Goal: Transaction & Acquisition: Purchase product/service

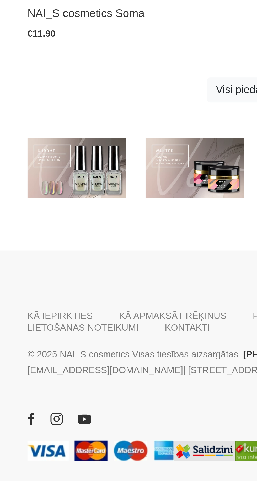
scroll to position [289, 0]
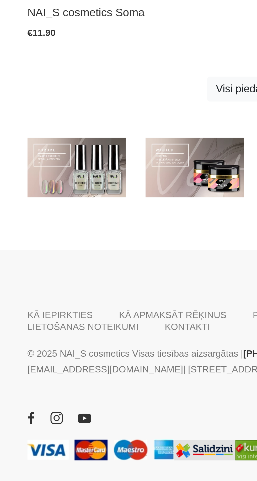
click at [108, 355] on link at bounding box center [104, 356] width 39 height 24
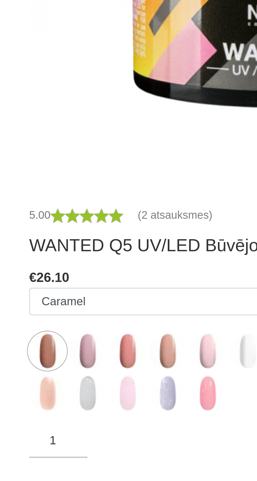
click at [59, 342] on img at bounding box center [58, 342] width 13 height 13
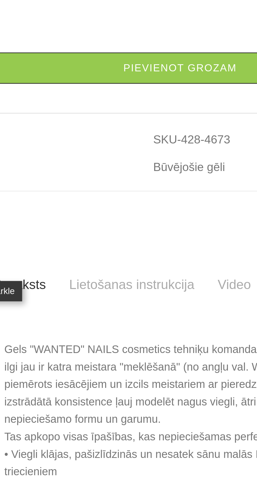
click at [102, 202] on img at bounding box center [102, 195] width 13 height 13
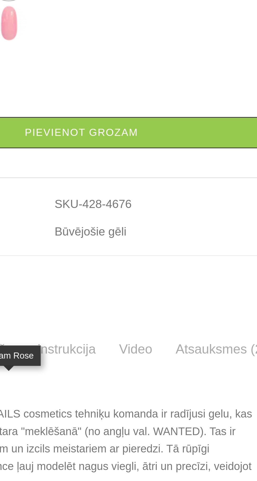
scroll to position [136, 0]
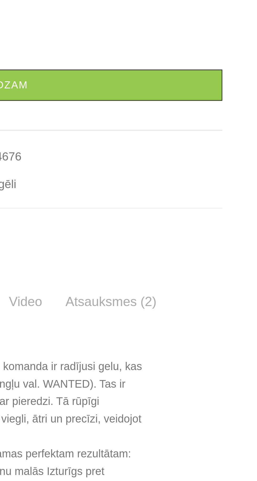
click at [205, 66] on img at bounding box center [203, 59] width 13 height 13
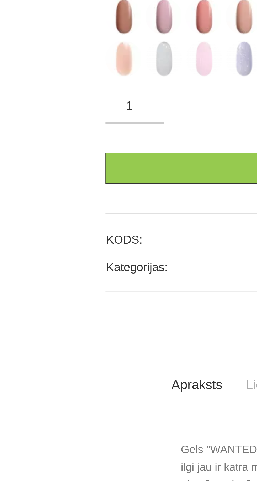
click at [45, 66] on img at bounding box center [44, 59] width 13 height 13
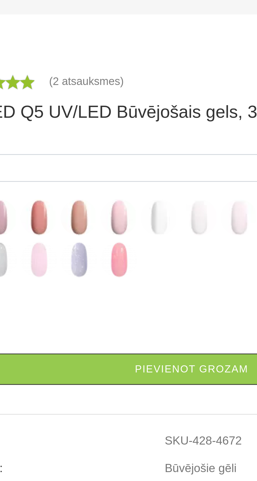
scroll to position [17, 0]
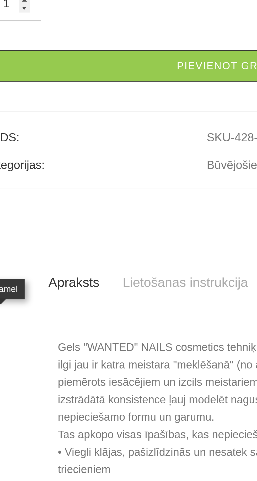
click at [73, 200] on img at bounding box center [73, 193] width 13 height 13
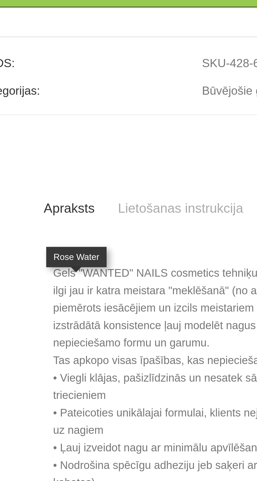
click at [116, 185] on img at bounding box center [116, 178] width 13 height 13
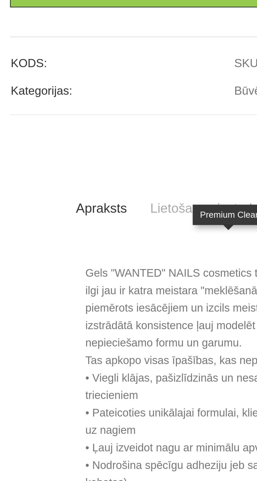
click at [86, 185] on img at bounding box center [87, 178] width 13 height 13
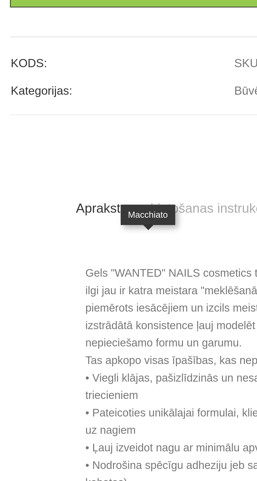
click at [61, 185] on img at bounding box center [58, 178] width 13 height 13
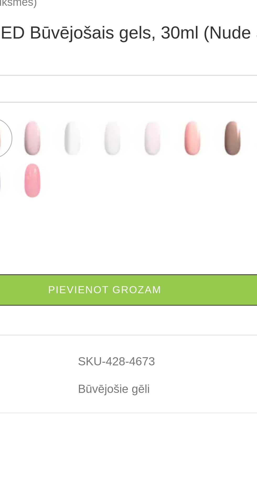
click at [142, 381] on link "Pievienot grozam" at bounding box center [128, 380] width 181 height 11
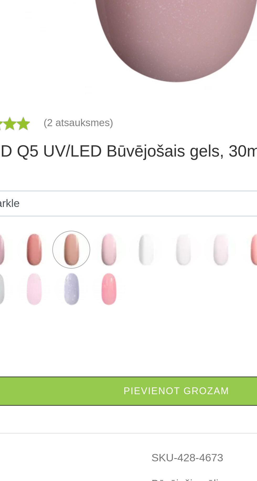
scroll to position [247, 0]
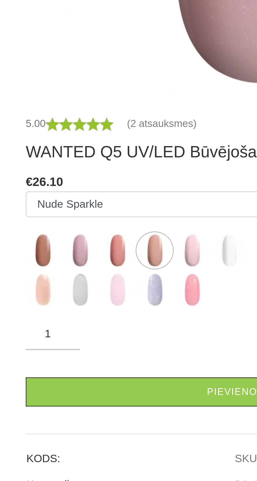
click at [59, 99] on img at bounding box center [58, 96] width 13 height 13
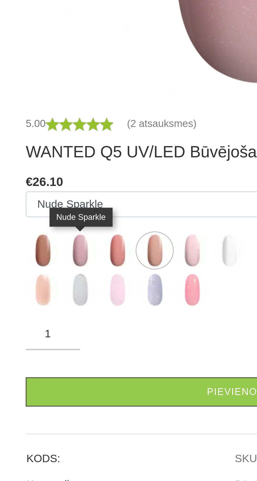
click at [45, 111] on img at bounding box center [44, 111] width 13 height 13
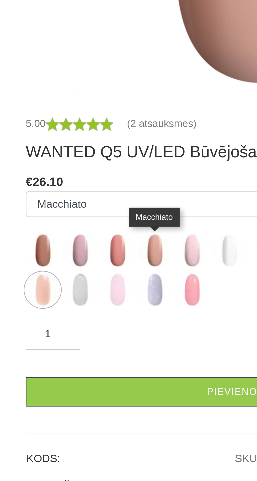
click at [104, 97] on img at bounding box center [102, 96] width 13 height 13
select select "4676"
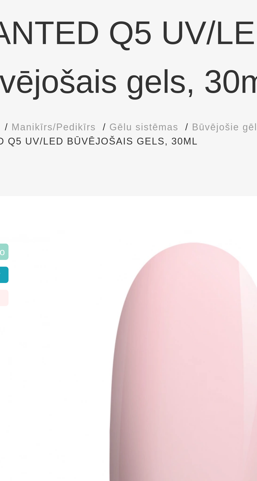
scroll to position [0, 0]
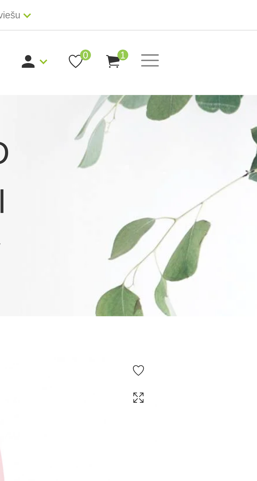
click at [203, 25] on use at bounding box center [201, 23] width 5 height 5
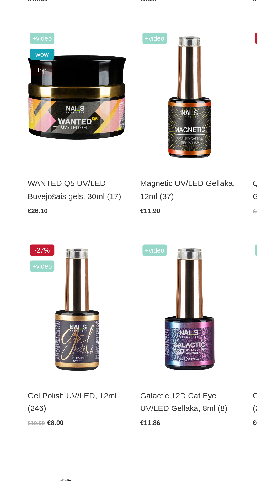
scroll to position [33, 0]
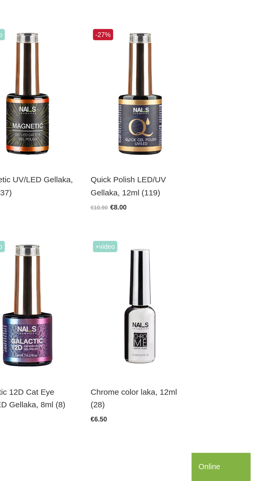
click at [196, 388] on img at bounding box center [191, 383] width 55 height 76
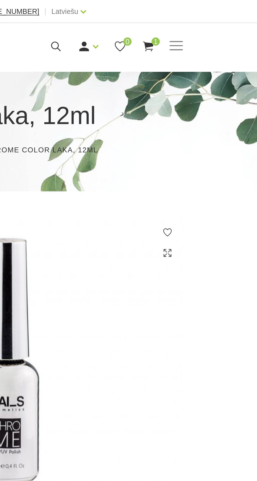
click at [217, 24] on span at bounding box center [215, 23] width 7 height 5
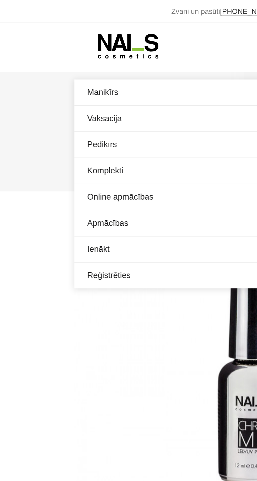
click at [58, 45] on link "Manikīrs" at bounding box center [128, 47] width 181 height 13
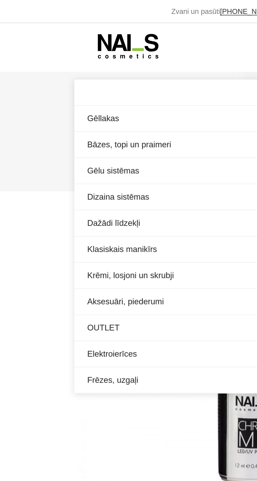
click at [69, 124] on link "Klasiskais manikīrs" at bounding box center [128, 127] width 181 height 13
click at [64, 177] on link "Elektroierīces" at bounding box center [128, 180] width 181 height 13
click at [70, 109] on link "Dažādi līdzekļi" at bounding box center [128, 114] width 181 height 13
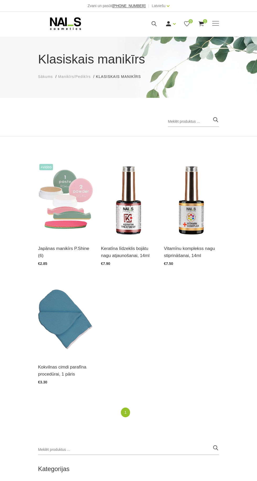
scroll to position [1, 0]
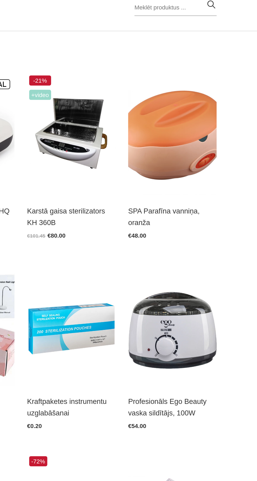
scroll to position [117, 0]
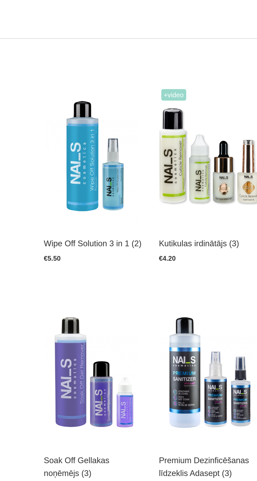
click at [62, 214] on img at bounding box center [65, 201] width 55 height 76
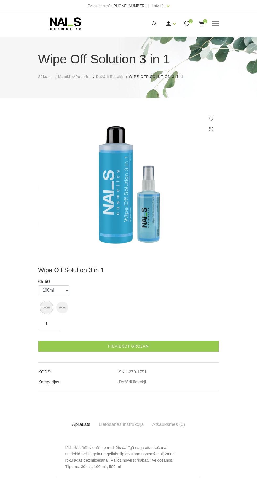
scroll to position [0, 0]
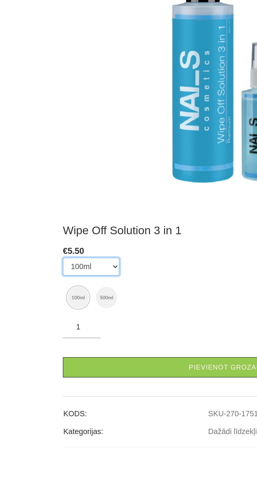
click at [69, 287] on select "100ml 500ml" at bounding box center [53, 290] width 31 height 10
click at [38, 285] on select "100ml 500ml" at bounding box center [53, 290] width 31 height 10
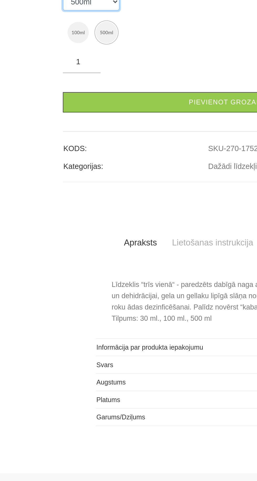
click at [68, 148] on select "100ml 500ml" at bounding box center [53, 143] width 31 height 10
select select "1751"
click at [38, 148] on select "100ml 500ml" at bounding box center [53, 143] width 31 height 10
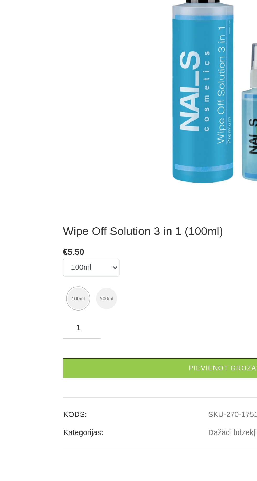
click at [127, 349] on link "Pievienot grozam" at bounding box center [128, 346] width 181 height 11
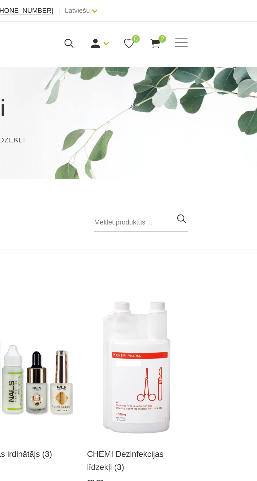
click at [218, 23] on span at bounding box center [215, 23] width 7 height 1
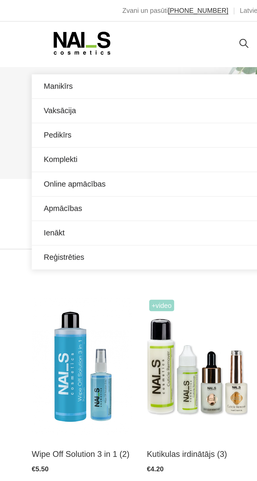
click at [61, 49] on link "Manikīrs" at bounding box center [128, 47] width 181 height 13
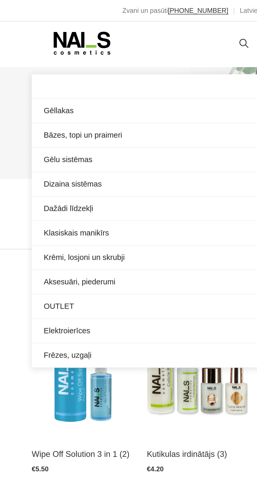
click at [57, 60] on link "Gēllakas" at bounding box center [128, 60] width 181 height 13
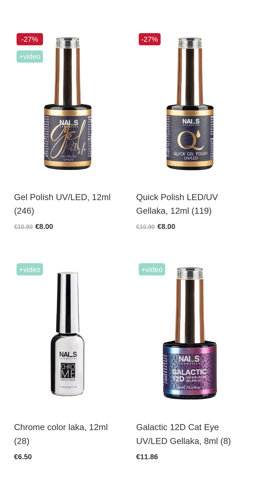
scroll to position [2, 0]
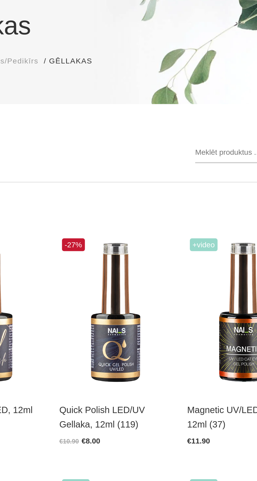
scroll to position [3, 0]
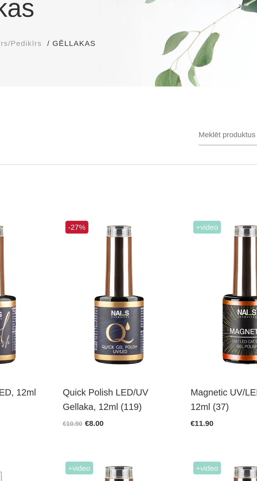
click at [129, 205] on img at bounding box center [128, 197] width 55 height 76
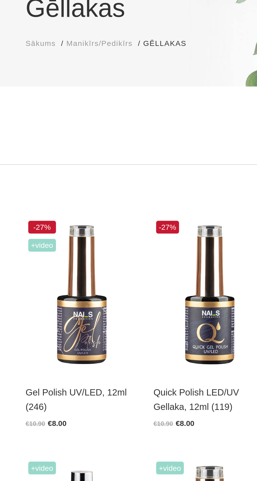
click at [69, 213] on img at bounding box center [65, 197] width 55 height 76
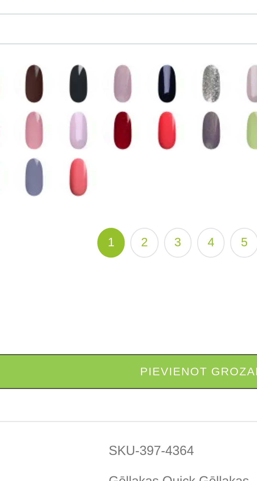
scroll to position [125, 0]
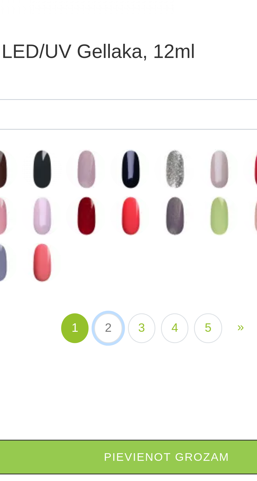
click at [108, 260] on link "2" at bounding box center [109, 260] width 9 height 10
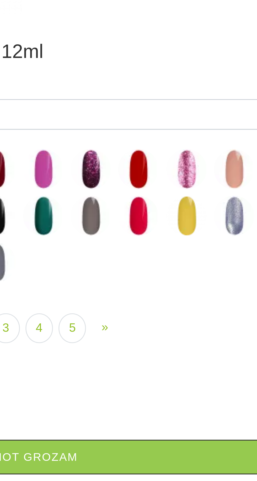
click at [184, 206] on img at bounding box center [184, 207] width 13 height 13
select select "4379"
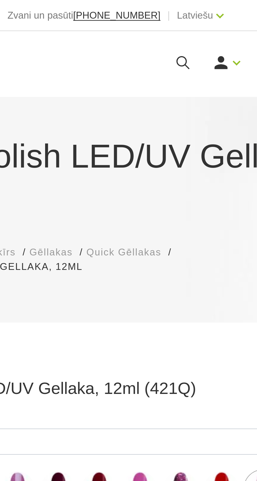
click at [154, 23] on icon at bounding box center [154, 23] width 7 height 7
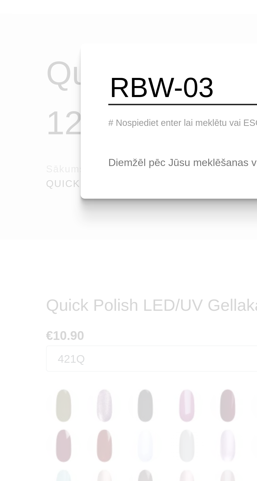
type input "RBW-03"
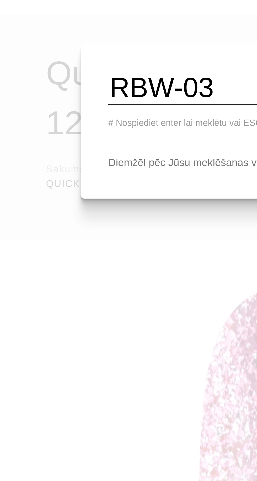
scroll to position [125, 0]
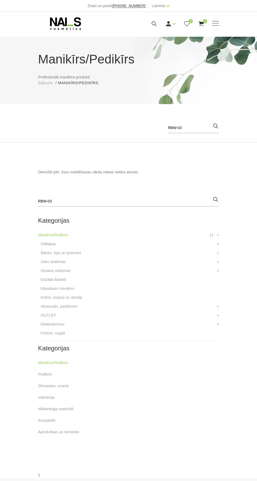
click at [183, 127] on input "RBW-03" at bounding box center [193, 128] width 51 height 10
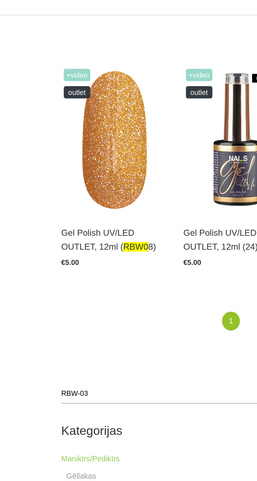
type input "RBW0"
click at [66, 208] on img at bounding box center [65, 207] width 55 height 76
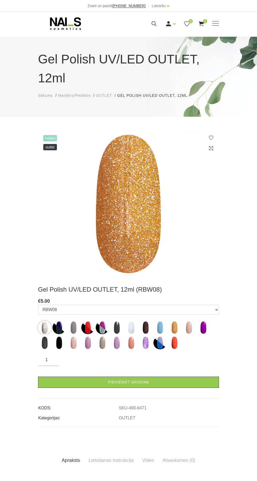
select select "6471"
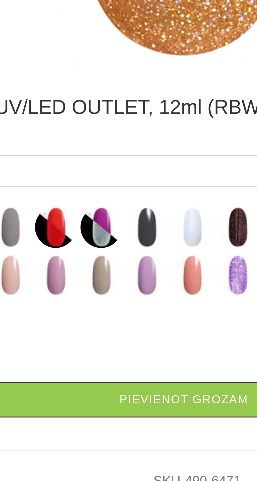
scroll to position [1, 0]
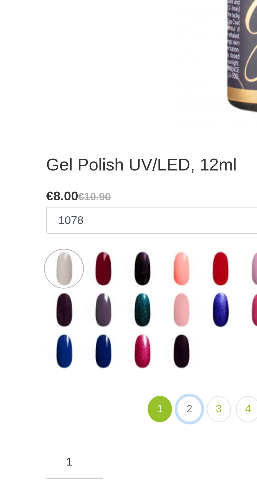
click at [90, 366] on link "2" at bounding box center [90, 366] width 9 height 10
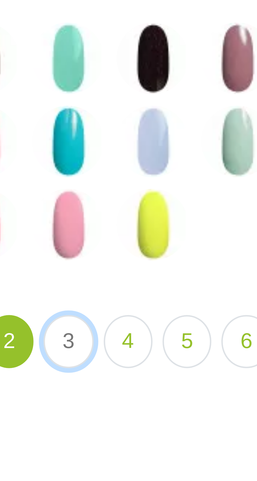
click at [107, 366] on link "3" at bounding box center [106, 366] width 9 height 10
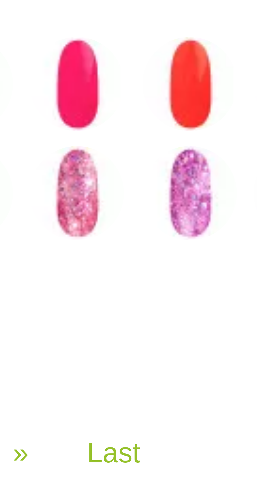
click at [183, 330] on img at bounding box center [184, 329] width 13 height 13
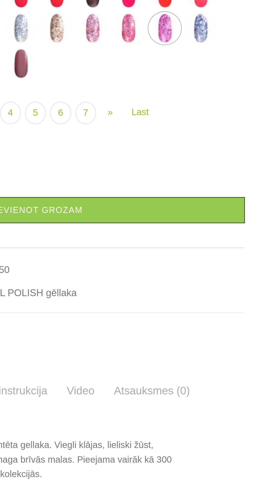
scroll to position [148, 0]
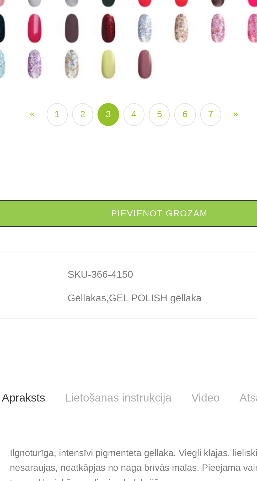
click at [151, 67] on img at bounding box center [153, 60] width 13 height 13
select select "4148"
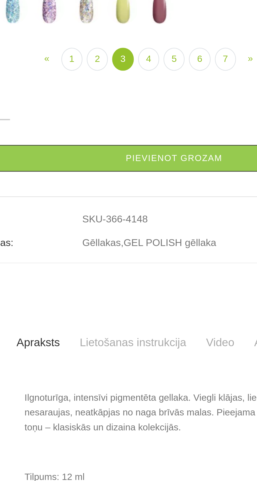
scroll to position [83, 0]
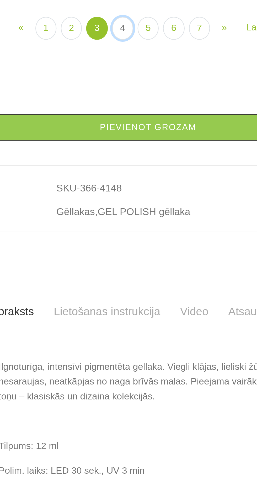
click at [116, 140] on link "4" at bounding box center [117, 135] width 9 height 10
click at [127, 140] on link "5" at bounding box center [128, 135] width 9 height 10
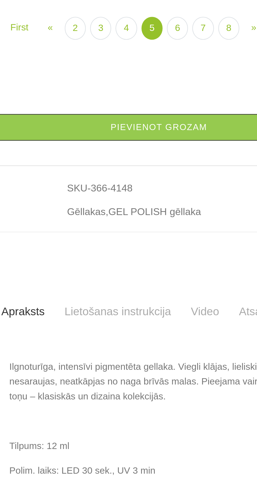
click at [137, 89] on img at bounding box center [137, 82] width 13 height 13
select select "4477"
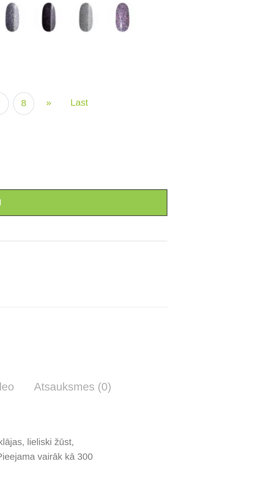
scroll to position [83, 0]
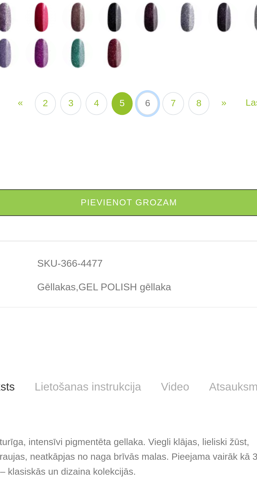
click at [134, 140] on link "6" at bounding box center [136, 135] width 9 height 10
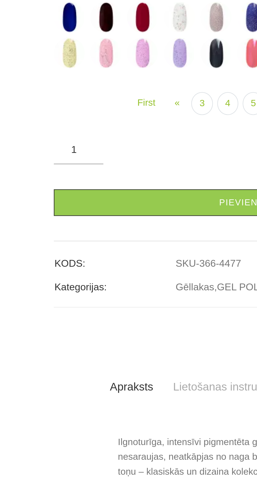
click at [58, 120] on img at bounding box center [60, 113] width 13 height 13
select select "5308"
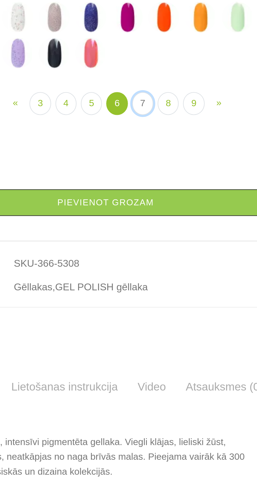
click at [144, 140] on link "7" at bounding box center [144, 135] width 9 height 10
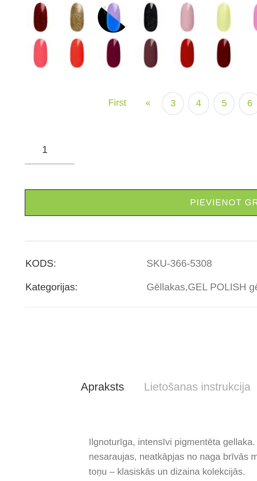
click at [59, 89] on img at bounding box center [60, 82] width 13 height 13
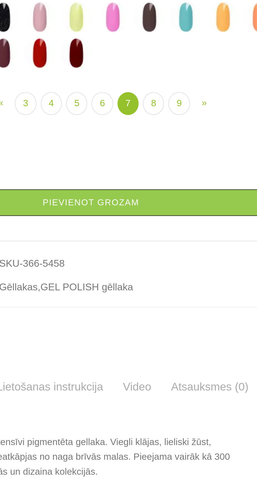
click at [137, 89] on img at bounding box center [137, 82] width 13 height 13
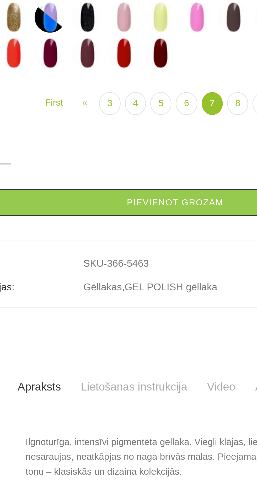
click at [120, 89] on img at bounding box center [122, 82] width 13 height 13
select select "5462"
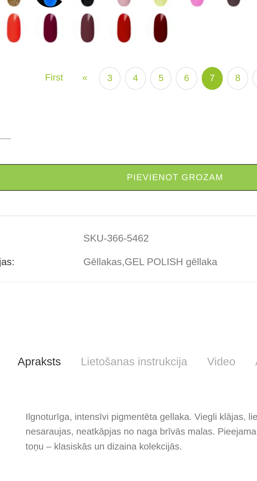
scroll to position [83, 0]
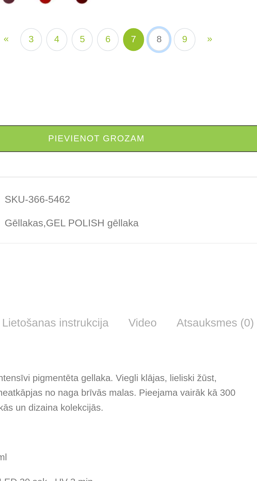
click at [153, 140] on link "8" at bounding box center [155, 135] width 9 height 10
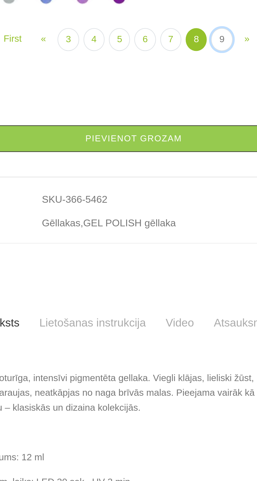
click at [164, 140] on link "9" at bounding box center [165, 135] width 9 height 10
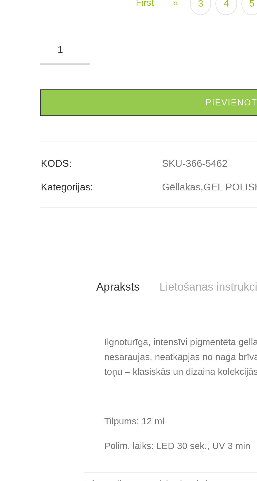
click at [73, 105] on img at bounding box center [75, 98] width 13 height 13
select select "6375"
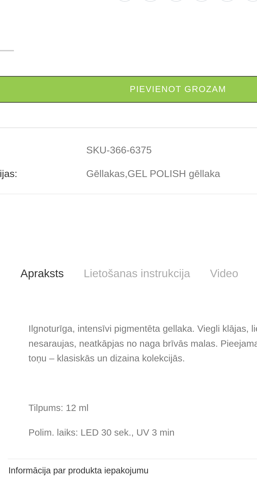
scroll to position [68, 0]
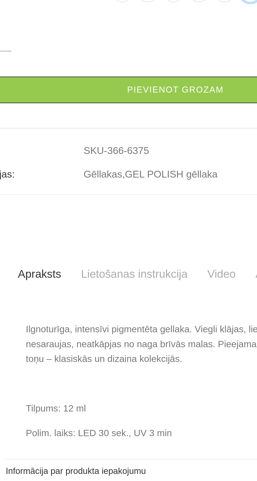
click at [159, 140] on link "8" at bounding box center [160, 135] width 9 height 10
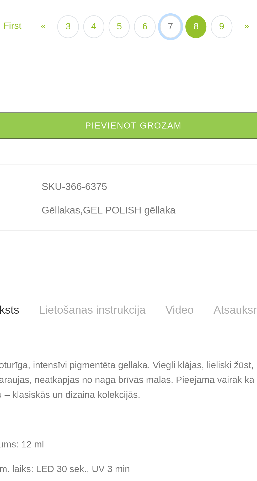
click at [142, 155] on link "7" at bounding box center [144, 150] width 9 height 10
click at [137, 105] on img at bounding box center [137, 98] width 13 height 13
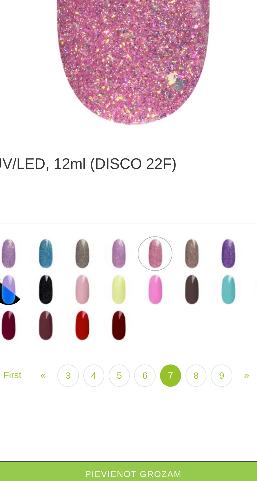
click at [121, 246] on img at bounding box center [122, 245] width 13 height 13
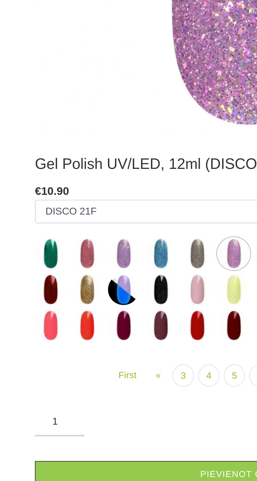
click at [61, 244] on img at bounding box center [60, 245] width 13 height 13
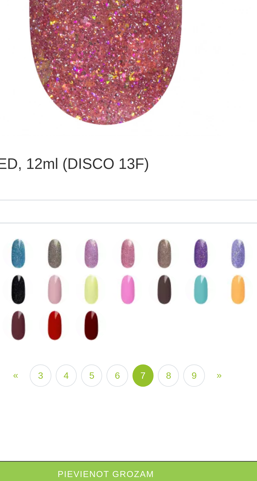
click at [123, 244] on img at bounding box center [122, 245] width 13 height 13
select select "5462"
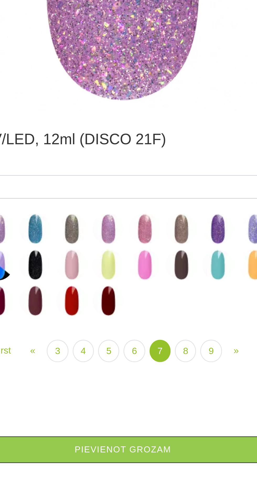
scroll to position [68, 0]
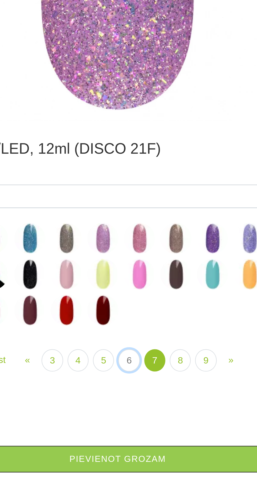
click at [135, 296] on link "6" at bounding box center [133, 298] width 9 height 10
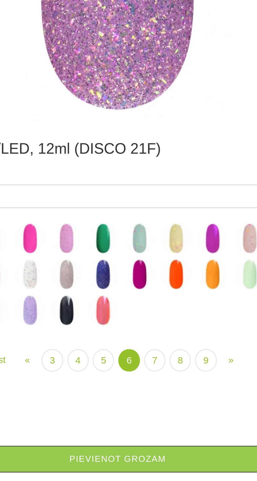
click at [105, 245] on img at bounding box center [106, 245] width 13 height 13
select select "5212"
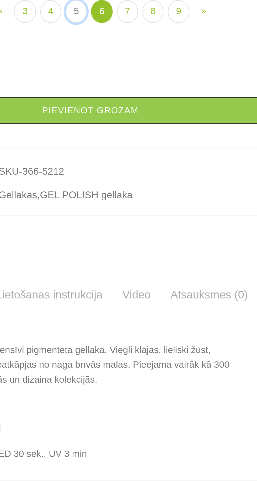
click at [123, 155] on link "5" at bounding box center [122, 150] width 9 height 10
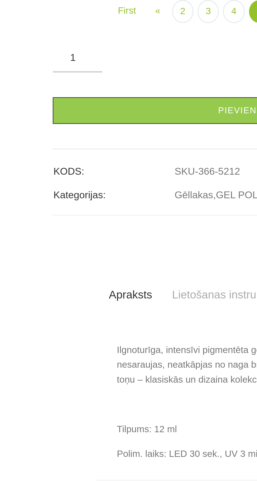
click at [60, 105] on img at bounding box center [60, 98] width 13 height 13
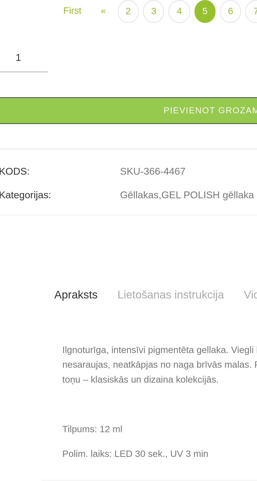
click at [138, 105] on img at bounding box center [137, 98] width 13 height 13
select select "4477"
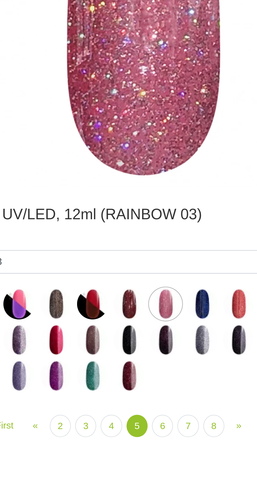
scroll to position [68, 0]
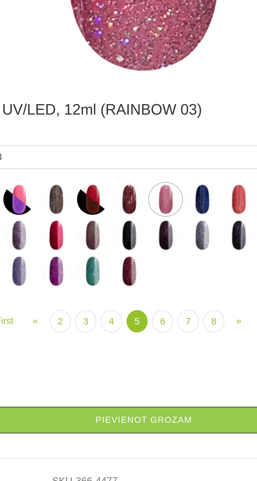
click at [132, 339] on link "Pievienot grozam" at bounding box center [128, 339] width 181 height 11
click at [114, 296] on link "4" at bounding box center [114, 298] width 9 height 10
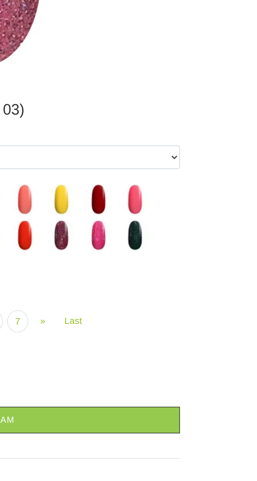
scroll to position [68, 0]
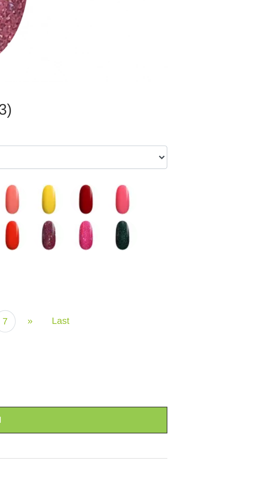
click at [187, 261] on img at bounding box center [184, 261] width 13 height 13
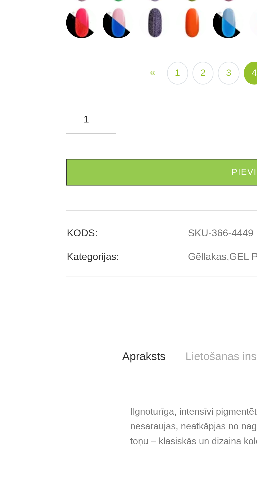
click at [45, 120] on img at bounding box center [44, 113] width 13 height 13
select select "4198"
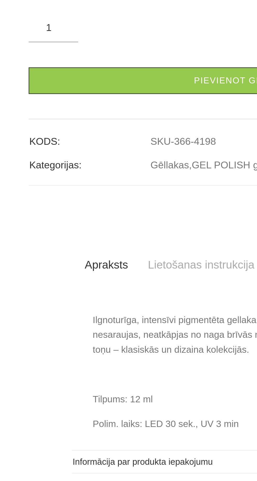
click at [106, 155] on link "3" at bounding box center [106, 150] width 9 height 10
click at [76, 135] on img at bounding box center [75, 128] width 13 height 13
click at [45, 120] on img at bounding box center [44, 113] width 13 height 13
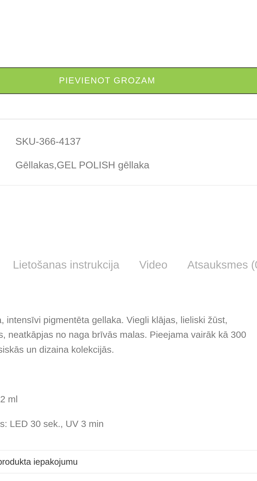
click at [155, 120] on img at bounding box center [153, 113] width 13 height 13
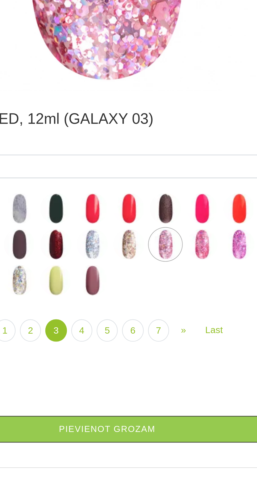
click at [167, 260] on img at bounding box center [168, 261] width 13 height 13
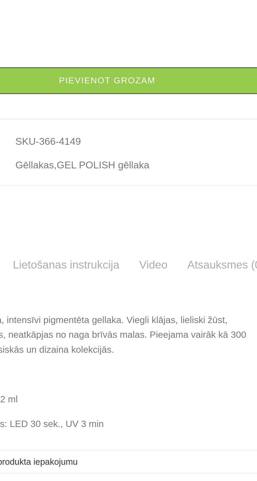
click at [184, 120] on img at bounding box center [184, 113] width 13 height 13
select select "4150"
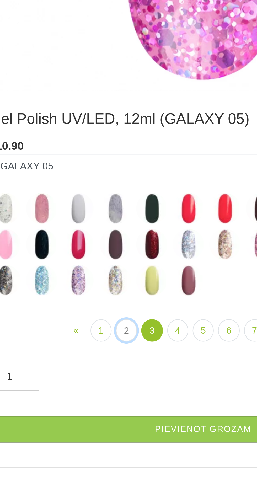
click at [96, 297] on link "2" at bounding box center [96, 298] width 9 height 10
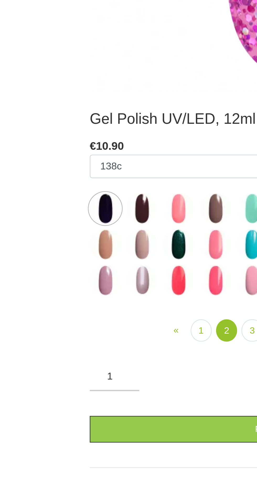
click at [43, 275] on img at bounding box center [44, 276] width 13 height 13
select select "4089"
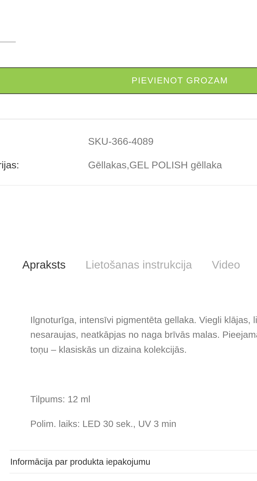
click at [84, 155] on link "1" at bounding box center [85, 150] width 9 height 10
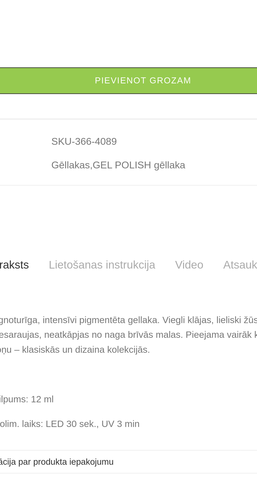
click at [137, 120] on img at bounding box center [137, 113] width 13 height 13
click at [152, 120] on img at bounding box center [153, 113] width 13 height 13
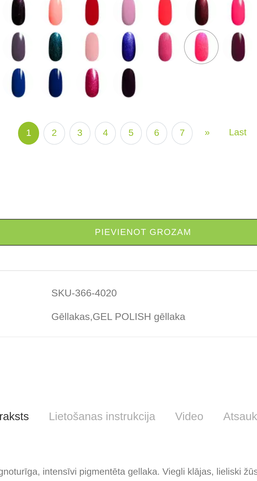
scroll to position [68, 0]
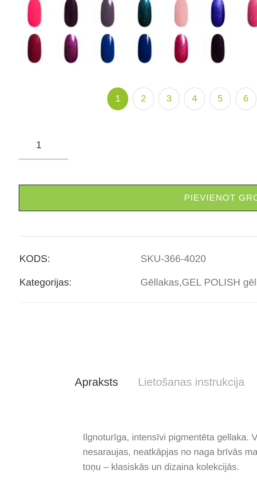
click at [122, 105] on img at bounding box center [122, 98] width 13 height 13
click at [106, 120] on img at bounding box center [106, 113] width 13 height 13
select select "4005"
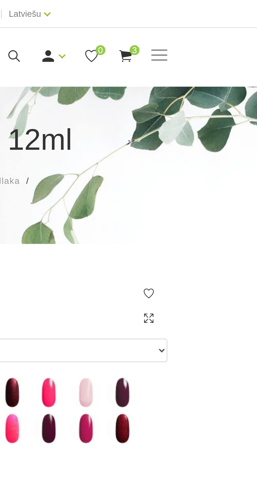
click at [205, 21] on span "3" at bounding box center [205, 21] width 4 height 4
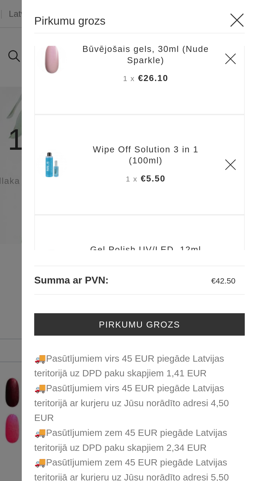
scroll to position [44, 0]
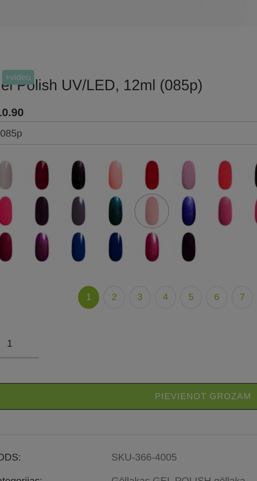
scroll to position [68, 0]
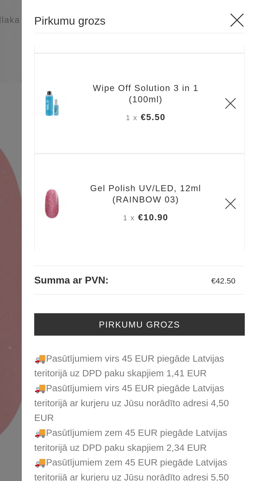
scroll to position [68, 0]
click at [255, 7] on div "Pirkumu grozs WANTED Q5 UV/LED Būvējošais gels, 30ml (Nude Sparkle) 1 x €26.10 …" at bounding box center [207, 240] width 100 height 481
click at [249, 6] on icon at bounding box center [248, 8] width 7 height 7
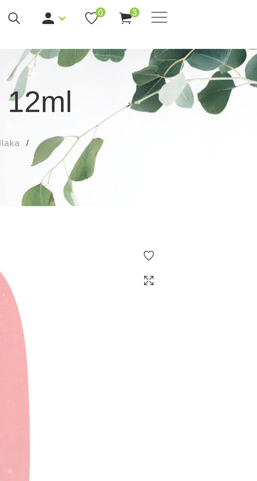
scroll to position [0, 0]
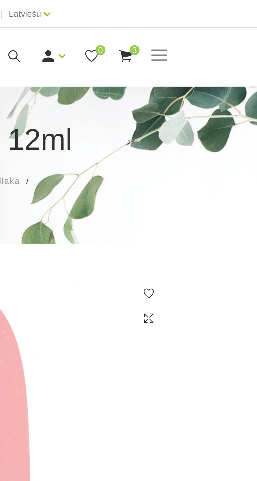
click at [216, 23] on span at bounding box center [215, 23] width 7 height 1
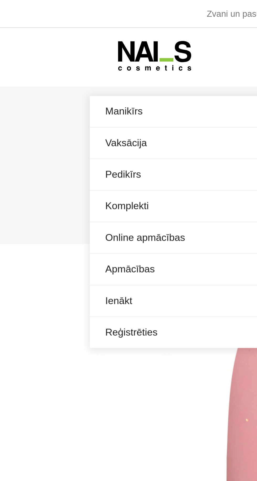
click at [61, 45] on link "Manikīrs" at bounding box center [128, 47] width 181 height 13
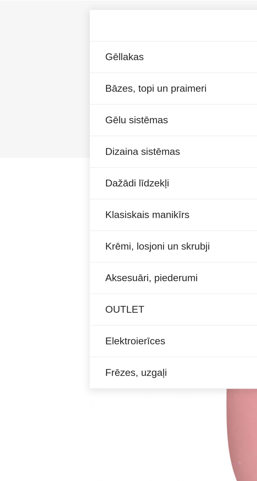
click at [65, 84] on link "Gēlu sistēmas" at bounding box center [128, 87] width 181 height 13
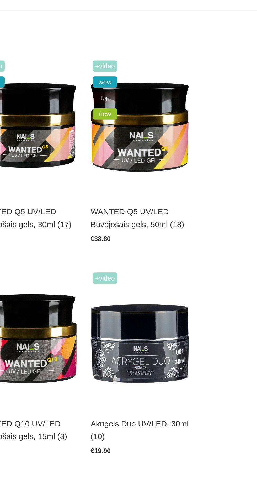
scroll to position [126, 0]
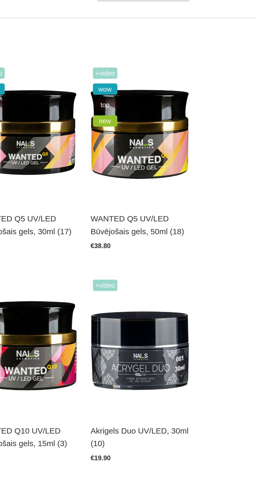
click at [193, 84] on img at bounding box center [191, 74] width 55 height 76
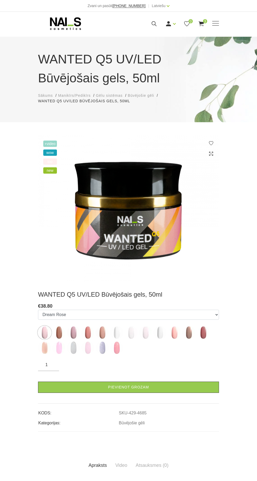
scroll to position [2, 0]
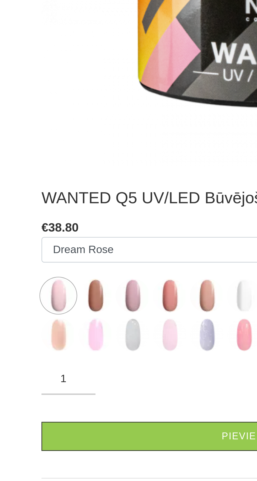
click at [88, 346] on img at bounding box center [87, 346] width 13 height 13
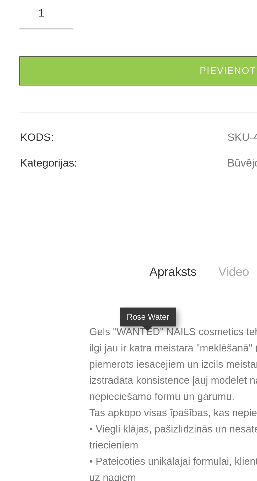
click at [61, 205] on img at bounding box center [58, 198] width 13 height 13
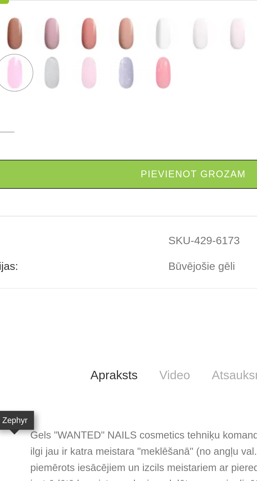
click at [116, 205] on img at bounding box center [116, 198] width 13 height 13
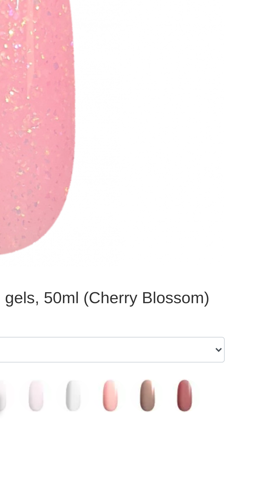
click at [173, 330] on img at bounding box center [174, 331] width 13 height 13
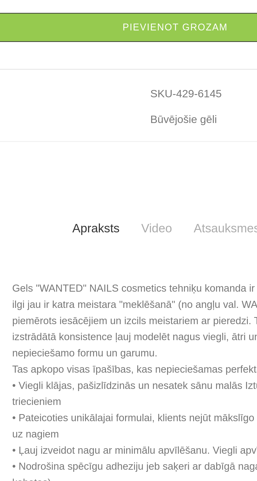
click at [130, 244] on link "Pievienot grozam" at bounding box center [128, 238] width 181 height 11
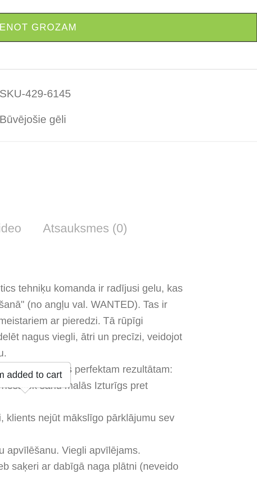
click at [188, 190] on img at bounding box center [188, 183] width 13 height 13
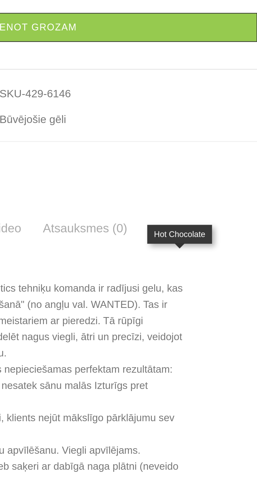
click at [160, 190] on img at bounding box center [159, 183] width 13 height 13
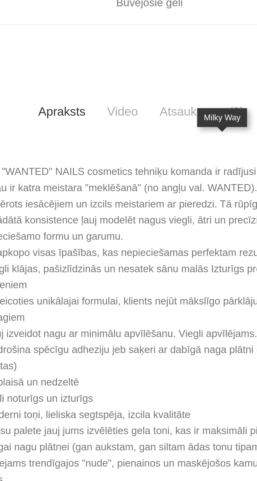
scroll to position [150, 0]
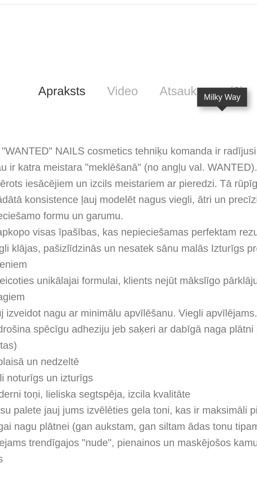
click at [116, 42] on img at bounding box center [116, 35] width 13 height 13
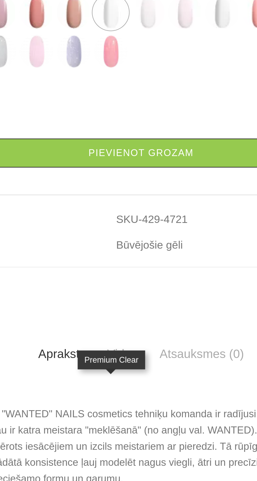
scroll to position [54, 0]
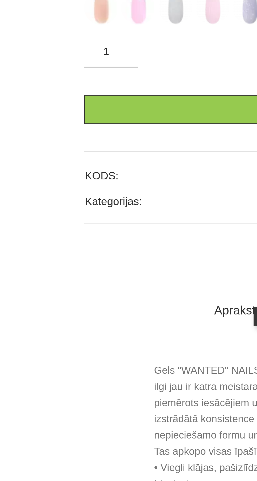
click at [73, 153] on img at bounding box center [73, 146] width 13 height 13
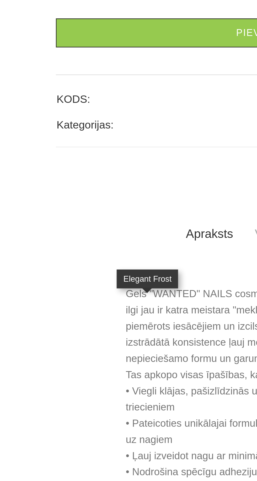
click at [60, 138] on img at bounding box center [58, 131] width 13 height 13
select select "4686"
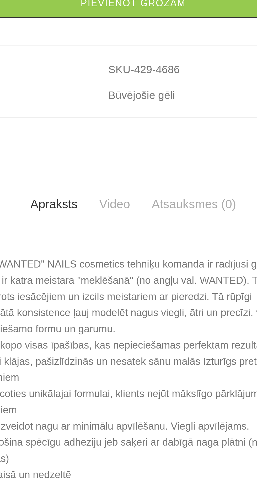
click at [135, 192] on link "Pievienot grozam" at bounding box center [128, 186] width 181 height 11
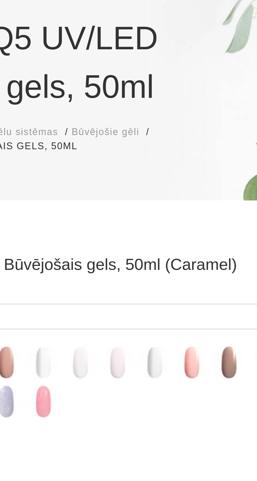
scroll to position [0, 0]
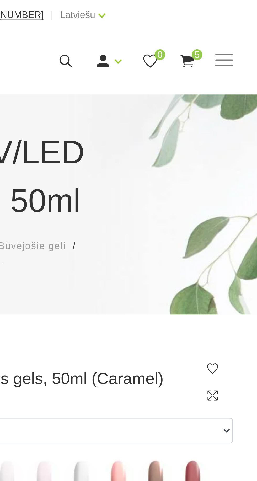
click at [201, 21] on icon at bounding box center [201, 23] width 7 height 7
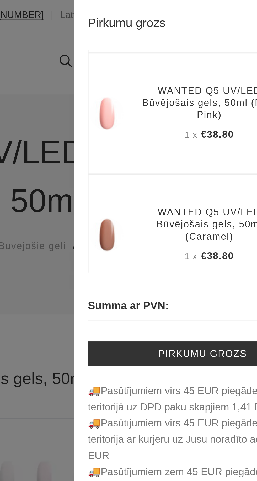
scroll to position [137, 0]
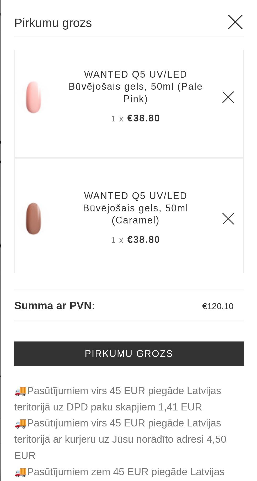
click at [249, 6] on icon at bounding box center [248, 8] width 7 height 7
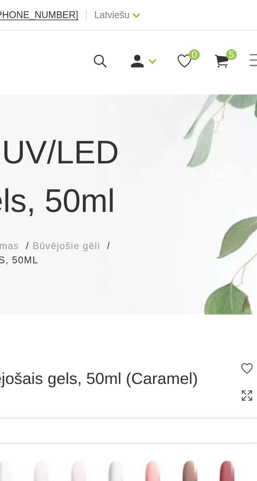
click at [172, 23] on link at bounding box center [168, 23] width 7 height 7
click at [147, 32] on link "Ienākt" at bounding box center [158, 32] width 39 height 10
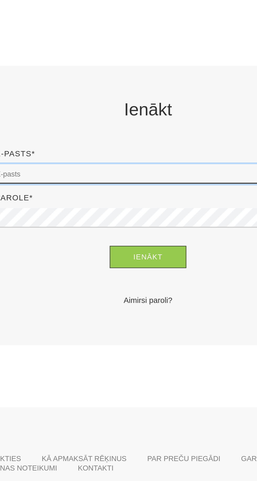
click at [92, 186] on input "email" at bounding box center [128, 187] width 155 height 10
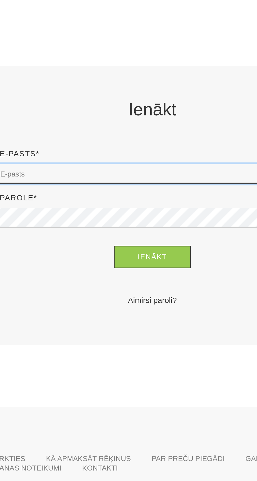
type input "[EMAIL_ADDRESS][DOMAIN_NAME]"
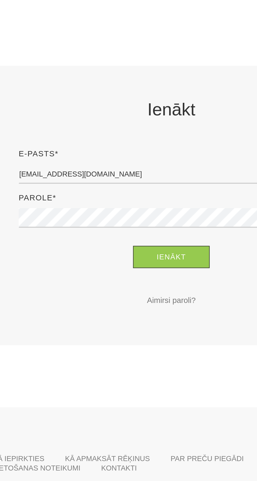
click at [131, 250] on link "Aimirsi paroli?" at bounding box center [128, 251] width 155 height 6
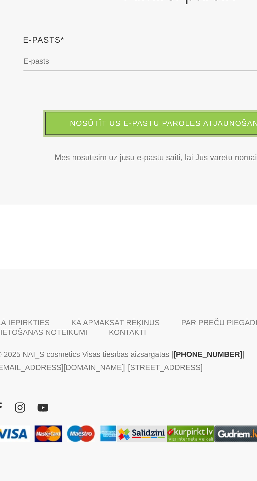
click at [145, 119] on button "Nosūtīt us e-pastu paroles atjaunošanas saiti" at bounding box center [128, 121] width 133 height 11
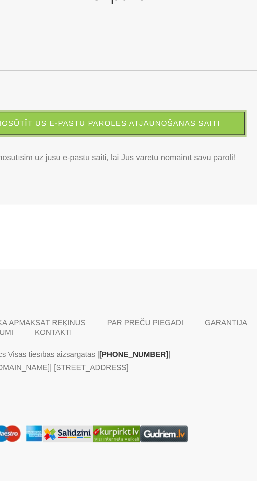
click at [173, 121] on button "Nosūtīt us e-pastu paroles atjaunošanas saiti" at bounding box center [128, 121] width 133 height 11
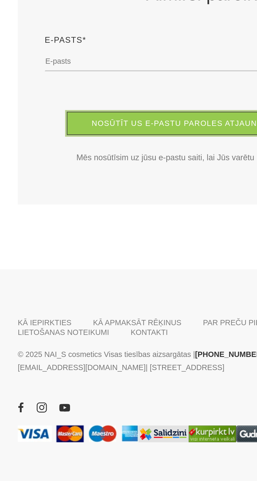
click at [99, 119] on button "Nosūtīt us e-pastu paroles atjaunošanas saiti" at bounding box center [128, 121] width 133 height 11
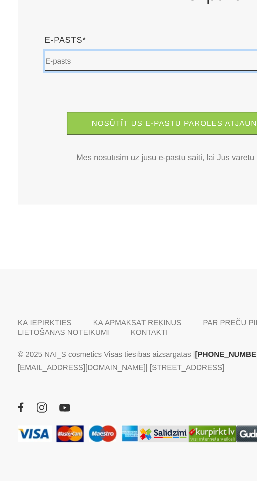
click at [73, 90] on input "text" at bounding box center [128, 92] width 155 height 10
type input "ivetaziedina.69@gmail.com"
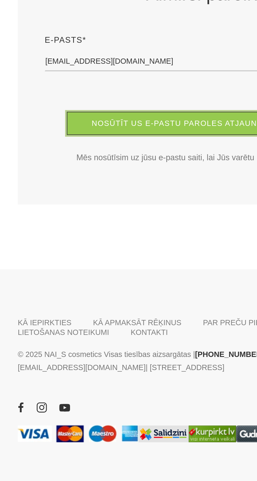
click at [129, 124] on button "Nosūtīt us e-pastu paroles atjaunošanas saiti" at bounding box center [128, 121] width 133 height 11
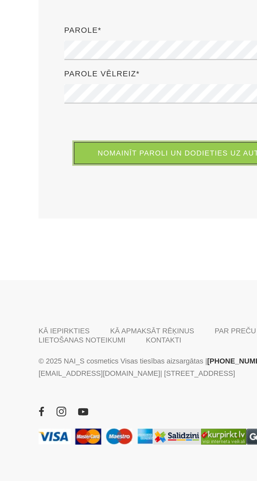
click at [123, 159] on button "Nomainīt paroli un dodieties uz autorizācojas lapu" at bounding box center [128, 156] width 145 height 11
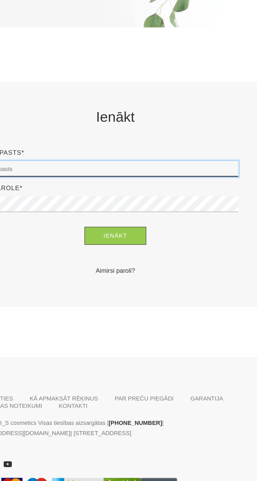
click at [72, 186] on input "email" at bounding box center [128, 187] width 155 height 10
type input "[EMAIL_ADDRESS][DOMAIN_NAME]"
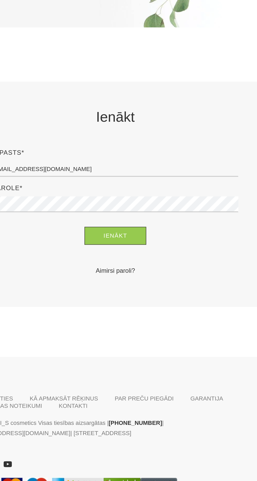
click at [109, 223] on button "Ienākt" at bounding box center [128, 228] width 39 height 11
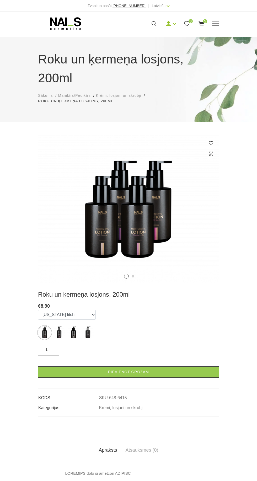
click at [205, 19] on span "5" at bounding box center [205, 21] width 4 height 4
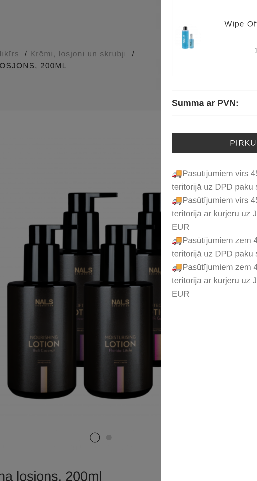
click at [131, 112] on div at bounding box center [128, 240] width 257 height 481
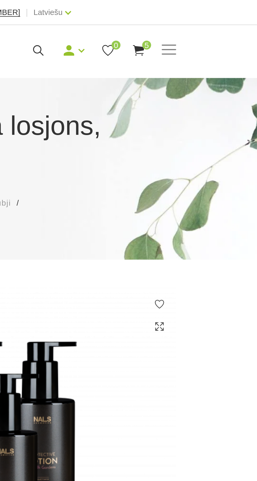
click at [172, 23] on link at bounding box center [168, 23] width 7 height 7
click at [162, 31] on link "Mani pasūtījumi" at bounding box center [158, 32] width 39 height 10
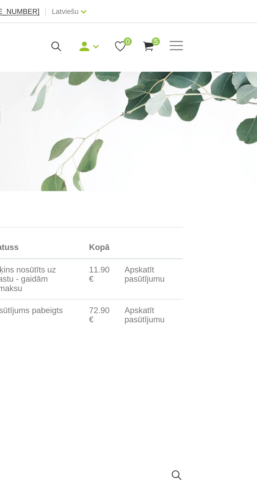
click at [216, 23] on span at bounding box center [215, 23] width 7 height 1
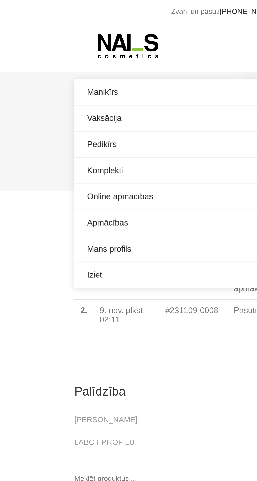
click at [62, 126] on link "Mans profils" at bounding box center [128, 127] width 181 height 13
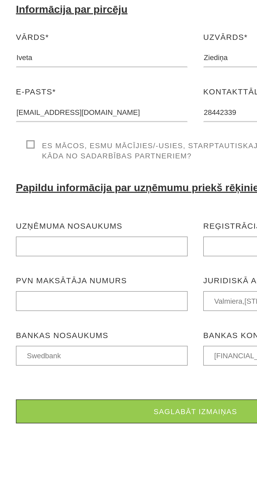
click at [45, 187] on label "Es mācos, esmu mācījies/-usies, Starptautiskajā Manikīra studijā vai pie kāda n…" at bounding box center [131, 190] width 176 height 10
click at [0, 0] on input "Es mācos, esmu mācījies/-usies, Starptautiskajā Manikīra studijā vai pie kāda n…" at bounding box center [0, 0] width 0 height 0
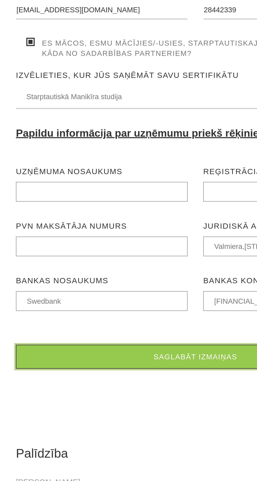
click at [138, 347] on button "Saglabāt izmaiņas" at bounding box center [128, 346] width 181 height 12
click at [131, 347] on button "Saglabāt izmaiņas" at bounding box center [128, 346] width 181 height 12
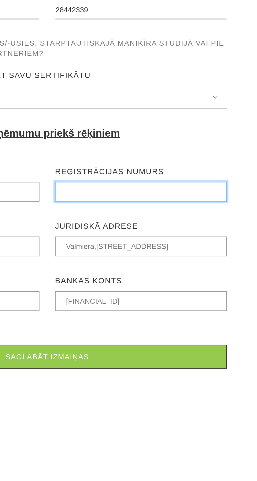
click at [154, 262] on input "input" at bounding box center [175, 263] width 87 height 10
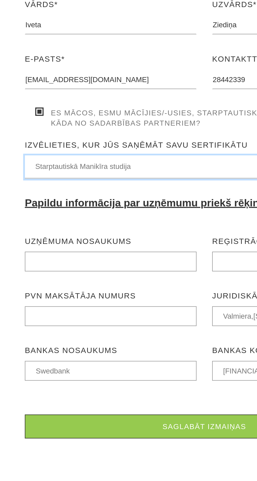
click at [85, 211] on div "Starptautiskā Manikīra studija Izvēlieties, kur Jūs saņēmāt savu sertifikātu St…" at bounding box center [128, 215] width 181 height 12
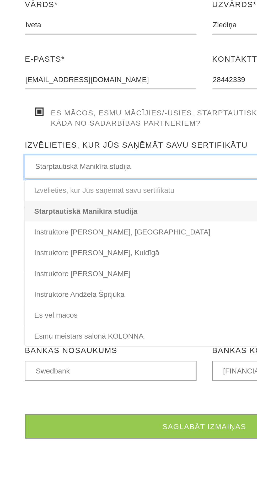
click at [98, 213] on span "Starptautiskā Manikīra studija" at bounding box center [128, 215] width 171 height 6
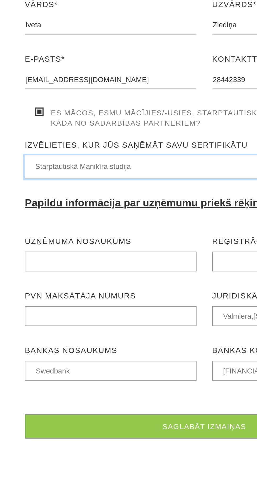
click at [92, 216] on span "Starptautiskā Manikīra studija" at bounding box center [128, 215] width 171 height 6
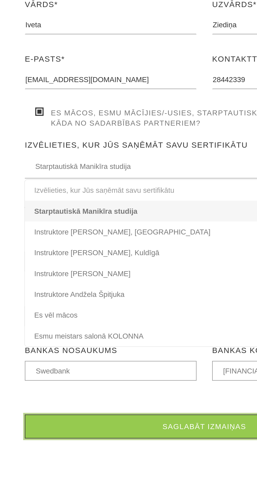
click at [131, 345] on button "Saglabāt izmaiņas" at bounding box center [128, 346] width 181 height 12
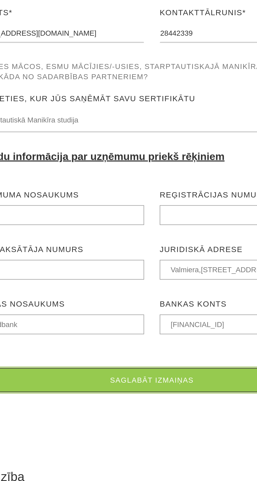
click at [141, 343] on button "Saglabāt izmaiņas" at bounding box center [128, 346] width 181 height 12
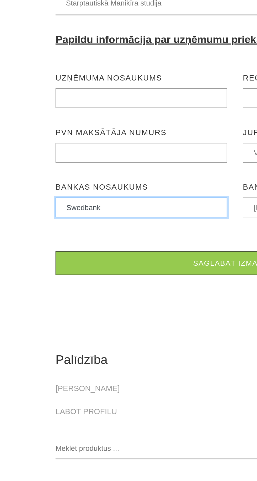
click at [71, 317] on input "input" at bounding box center [81, 318] width 87 height 10
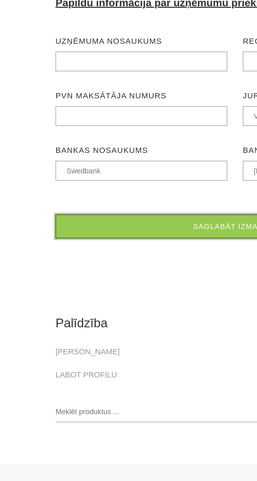
click at [125, 346] on button "Saglabāt izmaiņas" at bounding box center [128, 346] width 181 height 12
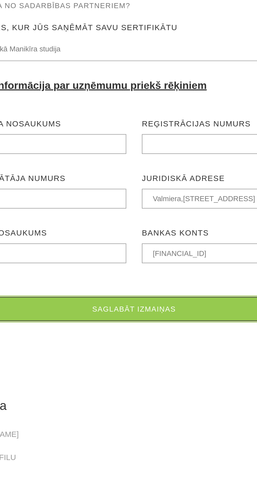
click at [139, 346] on button "Saglabāt izmaiņas" at bounding box center [128, 346] width 181 height 12
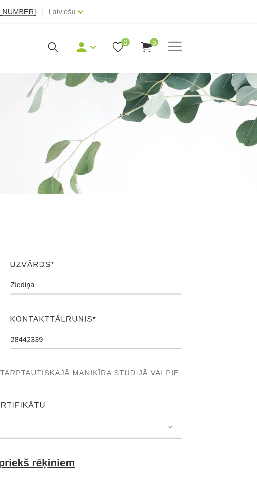
click at [205, 21] on span "5" at bounding box center [205, 21] width 4 height 4
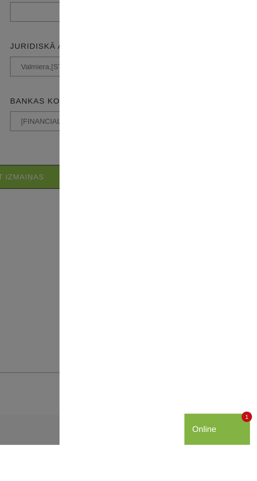
click at [202, 418] on div "Online" at bounding box center [200, 420] width 25 height 6
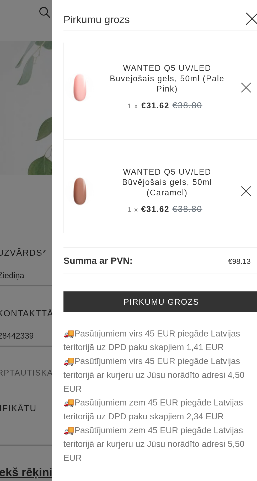
scroll to position [140, 0]
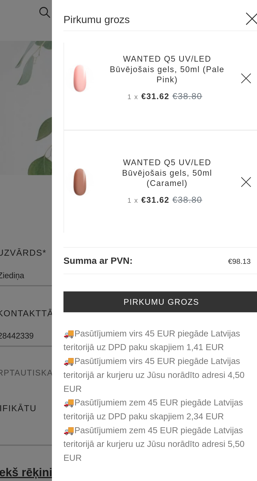
click at [247, 34] on use "Delete" at bounding box center [245, 35] width 4 height 4
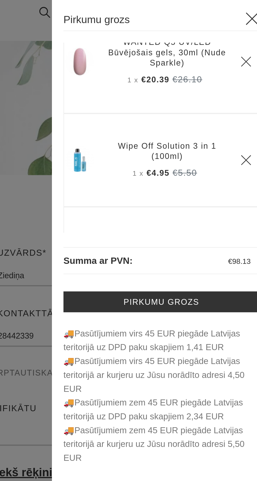
scroll to position [0, 0]
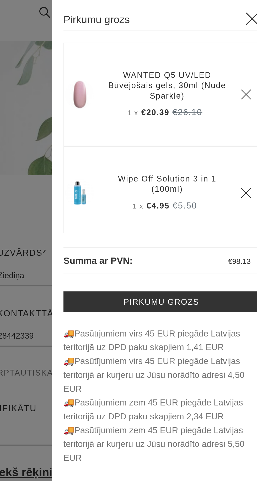
click at [246, 41] on icon "Delete" at bounding box center [245, 42] width 5 height 5
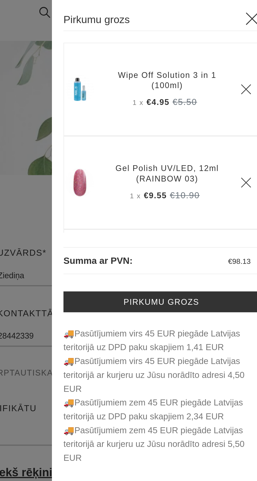
click at [249, 6] on icon at bounding box center [248, 8] width 7 height 7
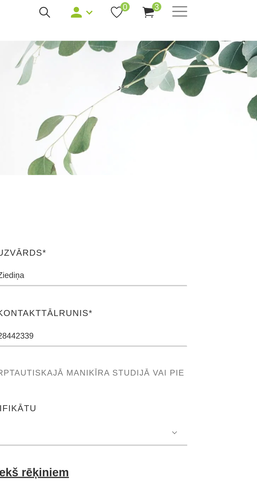
click at [205, 2] on span "3" at bounding box center [205, 3] width 4 height 4
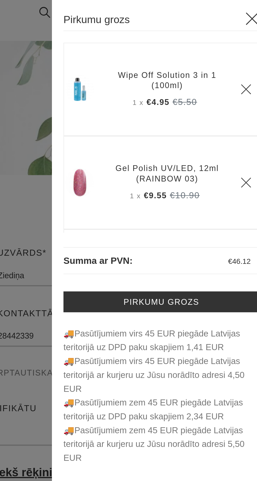
click at [249, 6] on icon at bounding box center [248, 8] width 7 height 7
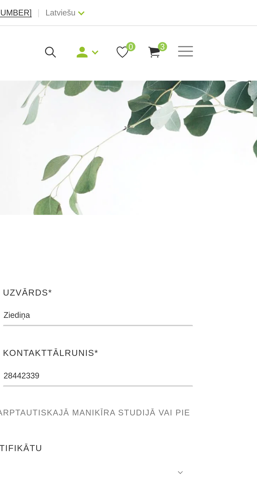
click at [170, 21] on icon at bounding box center [168, 23] width 7 height 7
click at [216, 23] on span at bounding box center [215, 23] width 7 height 1
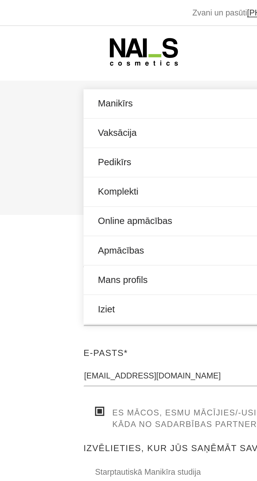
click at [57, 46] on link "Manikīrs" at bounding box center [128, 47] width 181 height 13
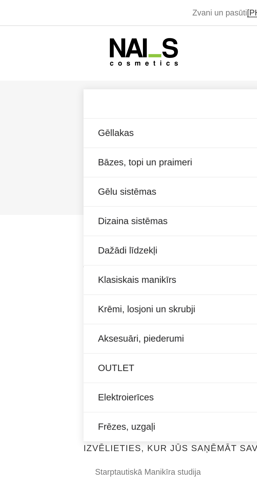
click at [55, 59] on link "Gēllakas" at bounding box center [128, 60] width 181 height 13
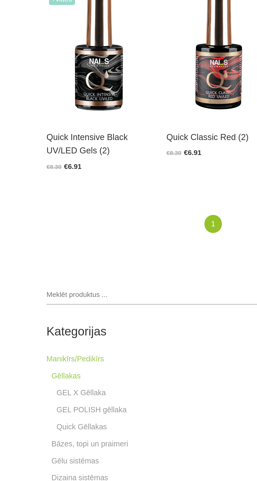
scroll to position [333, 0]
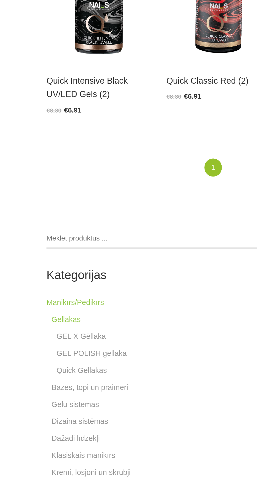
click at [59, 424] on link "Quick Gēllakas" at bounding box center [56, 423] width 26 height 6
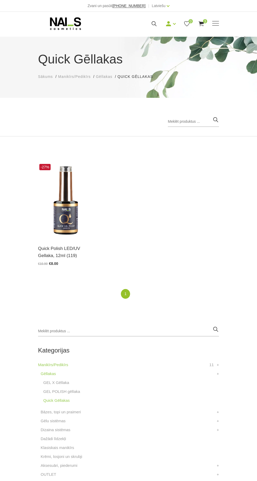
click at [71, 217] on img at bounding box center [65, 201] width 55 height 76
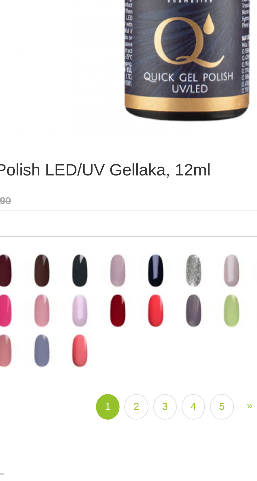
scroll to position [26, 0]
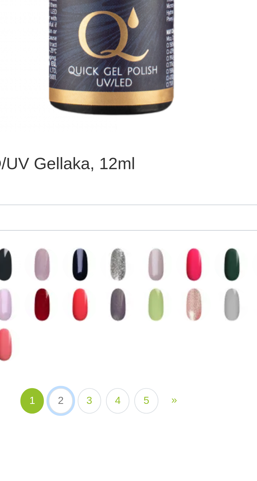
click at [108, 359] on link "2" at bounding box center [109, 359] width 9 height 10
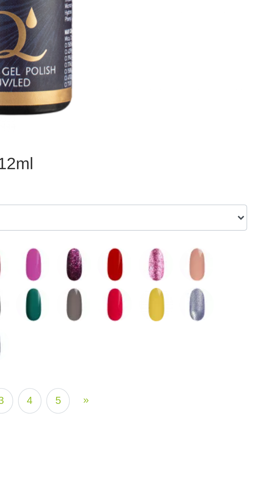
click at [184, 303] on img at bounding box center [184, 307] width 13 height 13
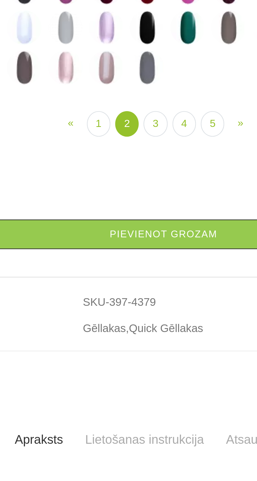
scroll to position [26, 0]
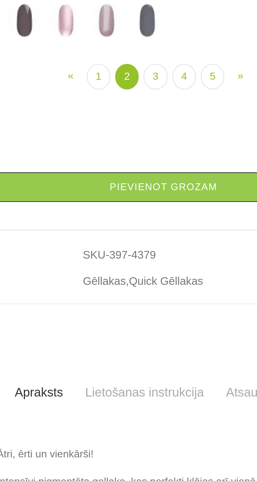
click at [89, 197] on img at bounding box center [91, 190] width 13 height 13
click at [92, 166] on img at bounding box center [91, 159] width 13 height 13
select select "4369"
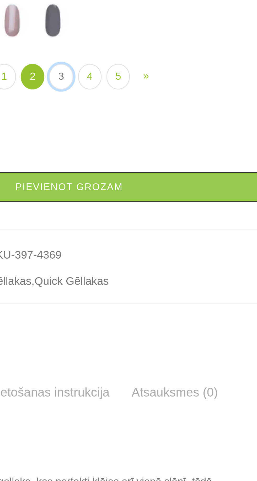
click at [124, 216] on link "3" at bounding box center [125, 212] width 9 height 10
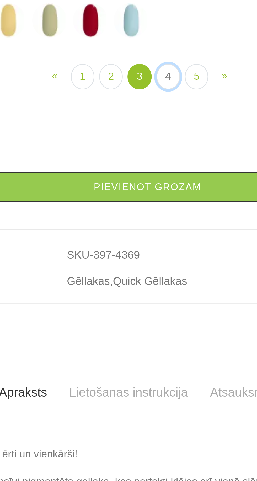
click at [135, 216] on link "4" at bounding box center [136, 212] width 9 height 10
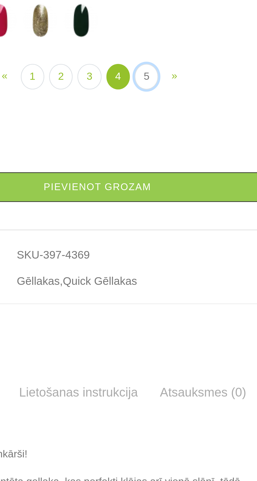
click at [146, 216] on link "5" at bounding box center [147, 212] width 9 height 10
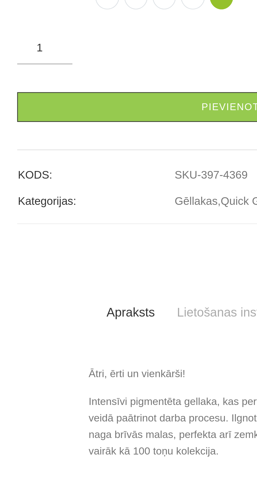
click at [43, 166] on img at bounding box center [44, 159] width 13 height 13
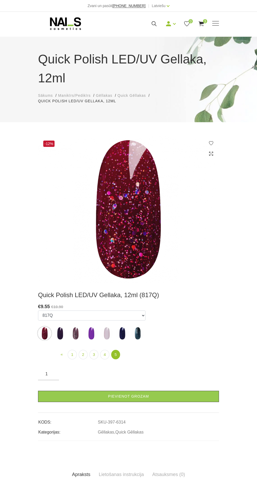
click at [215, 23] on span at bounding box center [215, 23] width 7 height 1
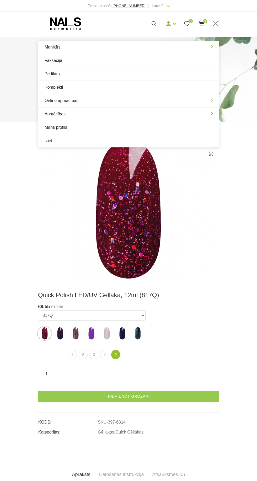
click at [60, 37] on div "Quick Polish LED/UV Gellaka, 12ml Sākums Manikīrs/Pedikīrs Gēllakas Quick Gēlla…" at bounding box center [128, 80] width 257 height 86
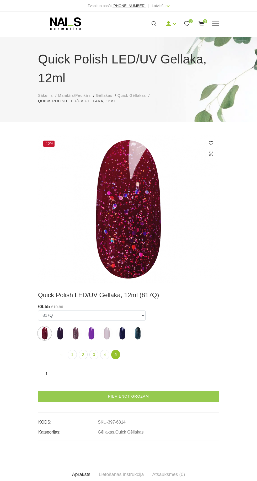
click at [215, 23] on span at bounding box center [215, 23] width 7 height 1
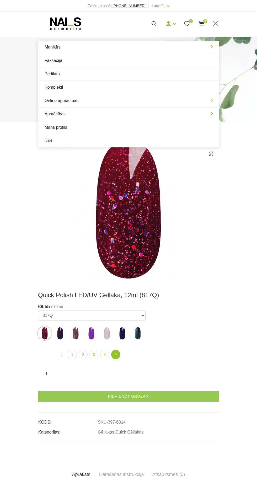
click at [54, 42] on link "Manikīrs" at bounding box center [128, 47] width 181 height 13
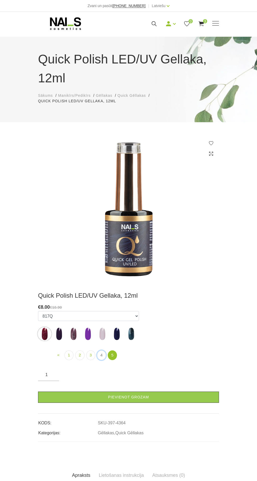
click at [100, 353] on link "4" at bounding box center [101, 355] width 9 height 10
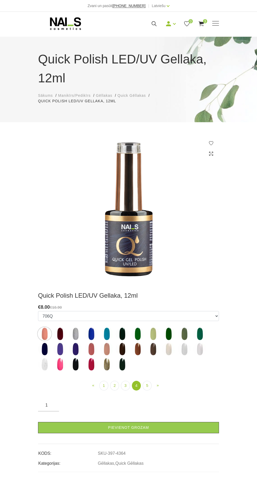
click at [163, 256] on img at bounding box center [128, 209] width 181 height 148
click at [147, 255] on img at bounding box center [128, 209] width 181 height 148
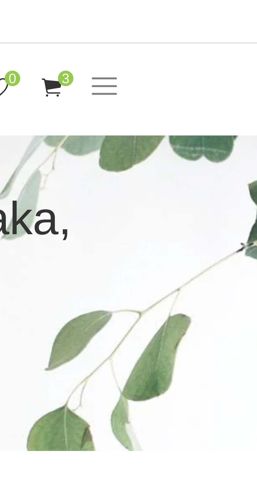
click at [217, 23] on span at bounding box center [215, 23] width 7 height 1
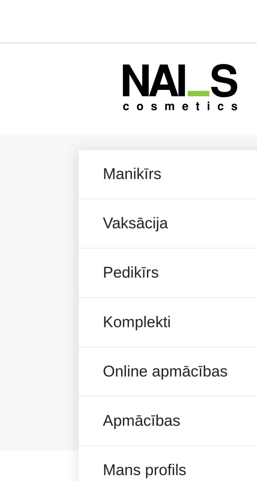
click at [55, 75] on link "Pedikīrs" at bounding box center [128, 73] width 181 height 13
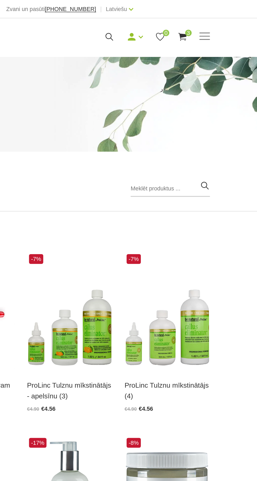
click at [217, 23] on span at bounding box center [215, 23] width 7 height 1
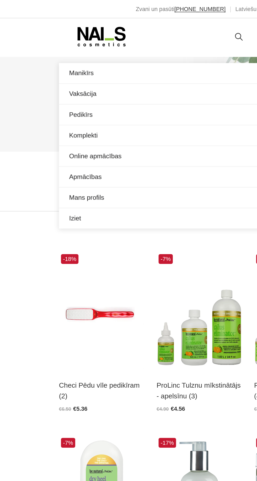
click at [60, 44] on link "Manikīrs" at bounding box center [128, 47] width 181 height 13
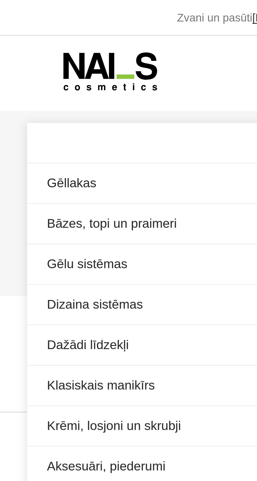
click at [57, 59] on link "Gēllakas" at bounding box center [128, 60] width 181 height 13
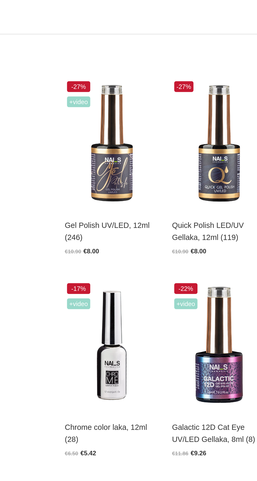
scroll to position [112, 0]
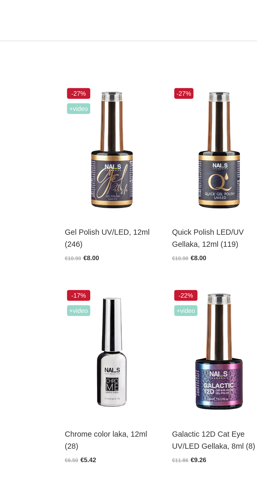
click at [66, 88] on img at bounding box center [65, 88] width 55 height 76
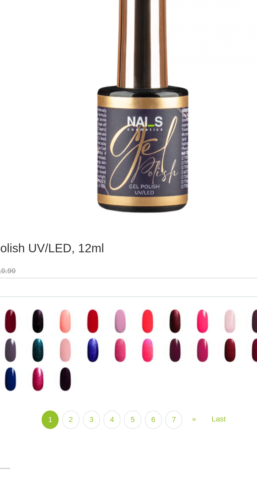
click at [121, 314] on img at bounding box center [116, 313] width 13 height 13
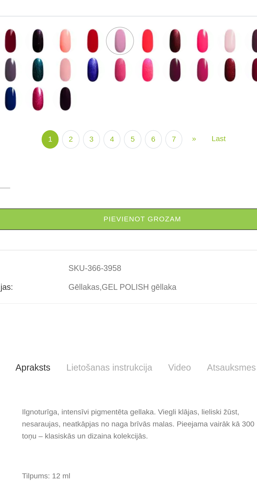
click at [132, 188] on img at bounding box center [131, 181] width 13 height 13
select select "4020"
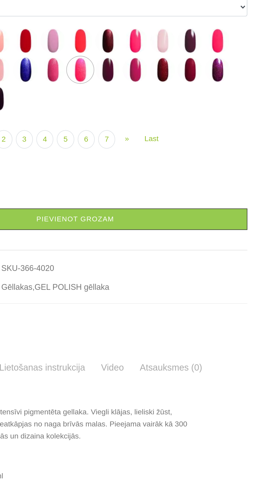
click at [164, 244] on div "Daudzums: 1" at bounding box center [128, 239] width 181 height 9
click at [131, 223] on link "6" at bounding box center [134, 219] width 9 height 10
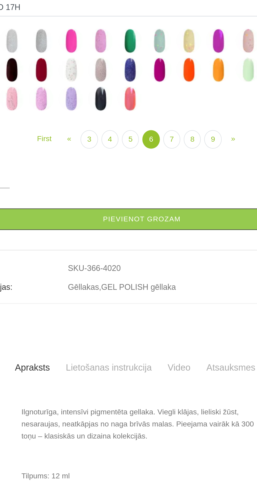
click at [108, 173] on img at bounding box center [106, 166] width 13 height 13
click at [66, 204] on img at bounding box center [60, 196] width 13 height 13
click at [79, 204] on img at bounding box center [75, 196] width 13 height 13
select select "5309"
click at [123, 223] on link "5" at bounding box center [122, 219] width 9 height 10
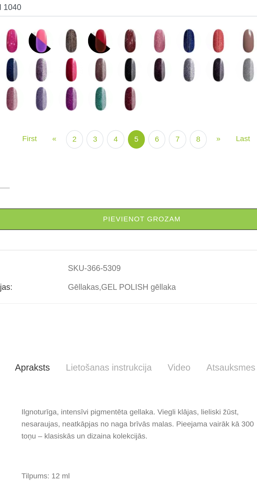
click at [135, 173] on img at bounding box center [137, 166] width 13 height 13
click at [92, 204] on img at bounding box center [91, 196] width 13 height 13
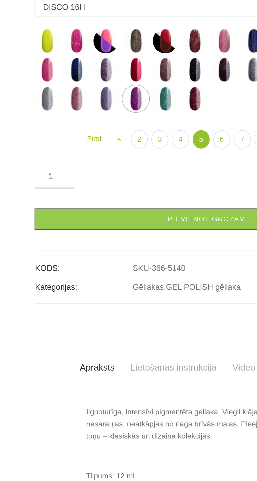
click at [46, 188] on img at bounding box center [44, 181] width 13 height 13
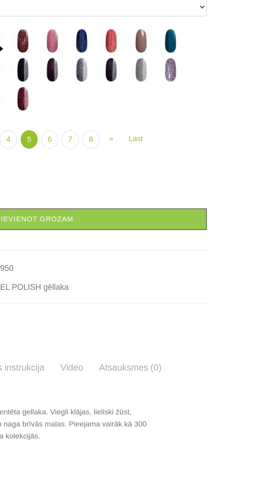
click at [202, 188] on img at bounding box center [199, 181] width 13 height 13
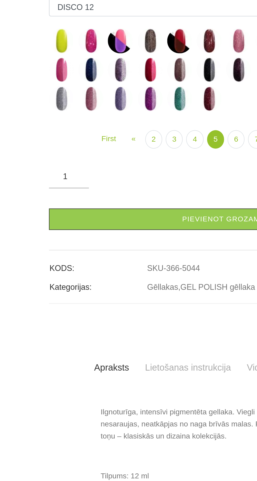
click at [91, 188] on img at bounding box center [91, 181] width 13 height 13
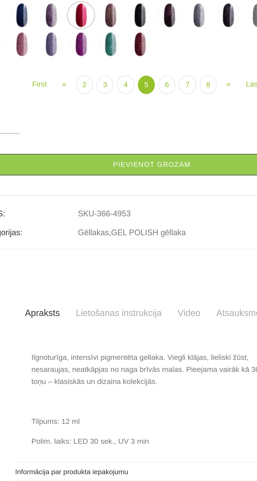
click at [132, 266] on link "Pievienot grozam" at bounding box center [128, 260] width 181 height 11
click at [124, 204] on img at bounding box center [122, 196] width 13 height 13
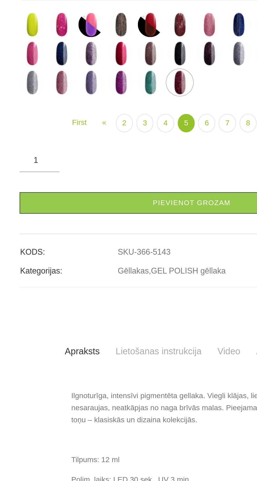
click at [62, 204] on img at bounding box center [60, 196] width 13 height 13
click at [46, 204] on img at bounding box center [44, 196] width 13 height 13
click at [109, 204] on img at bounding box center [106, 196] width 13 height 13
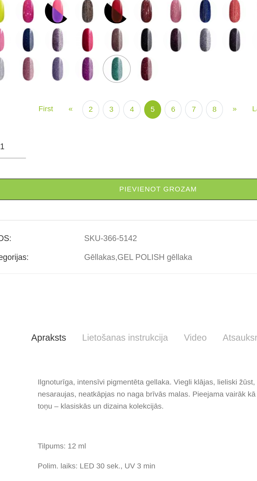
click at [168, 173] on img at bounding box center [168, 166] width 13 height 13
select select "4517"
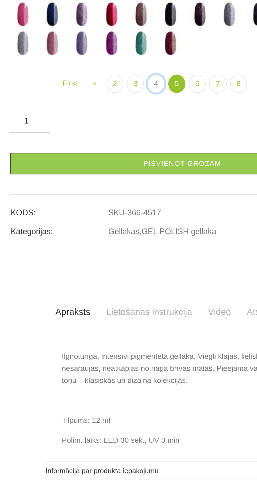
click at [114, 223] on link "4" at bounding box center [114, 219] width 9 height 10
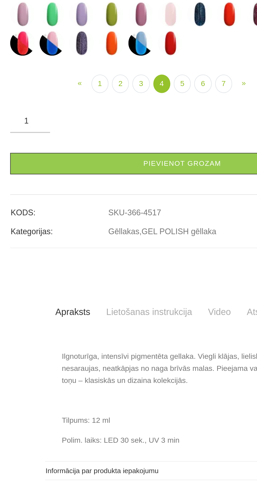
click at [124, 204] on img at bounding box center [122, 196] width 13 height 13
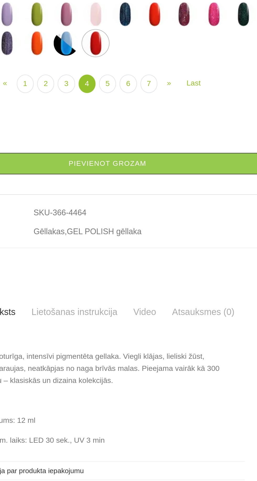
click at [185, 188] on img at bounding box center [184, 181] width 13 height 13
click at [196, 173] on img at bounding box center [199, 166] width 13 height 13
click at [198, 188] on img at bounding box center [199, 181] width 13 height 13
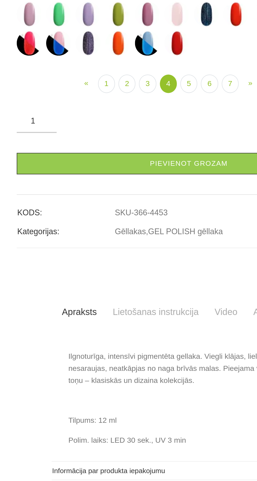
click at [80, 188] on img at bounding box center [75, 181] width 13 height 13
select select "4203"
click at [105, 223] on link "3" at bounding box center [106, 219] width 9 height 10
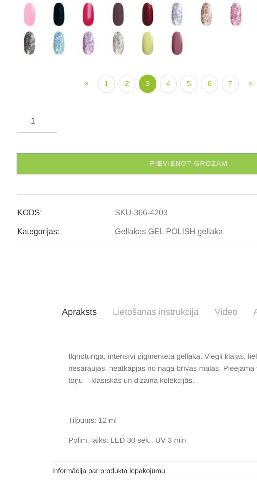
click at [153, 188] on img at bounding box center [153, 181] width 13 height 13
click at [137, 188] on img at bounding box center [137, 181] width 13 height 13
click at [77, 204] on img at bounding box center [75, 196] width 13 height 13
select select "4155"
click at [96, 223] on link "2" at bounding box center [96, 219] width 9 height 10
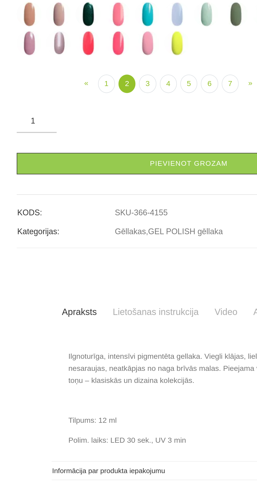
click at [47, 204] on img at bounding box center [44, 196] width 13 height 13
select select "4089"
click at [86, 223] on link "1" at bounding box center [85, 219] width 9 height 10
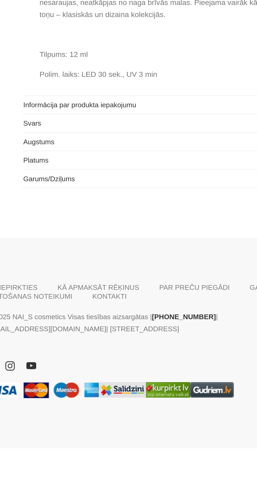
scroll to position [232, 0]
